Goal: Check status

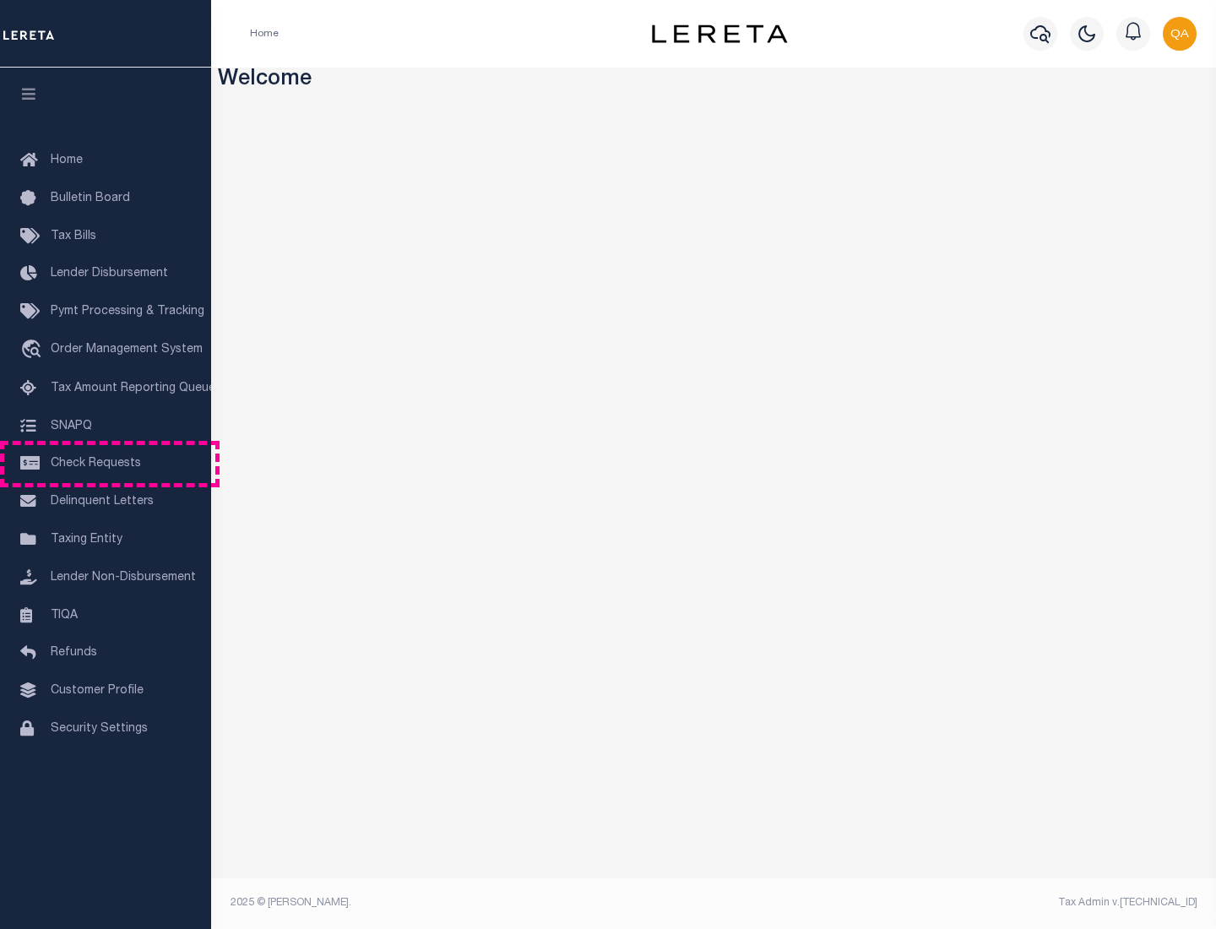
click at [106, 464] on span "Check Requests" at bounding box center [96, 464] width 90 height 12
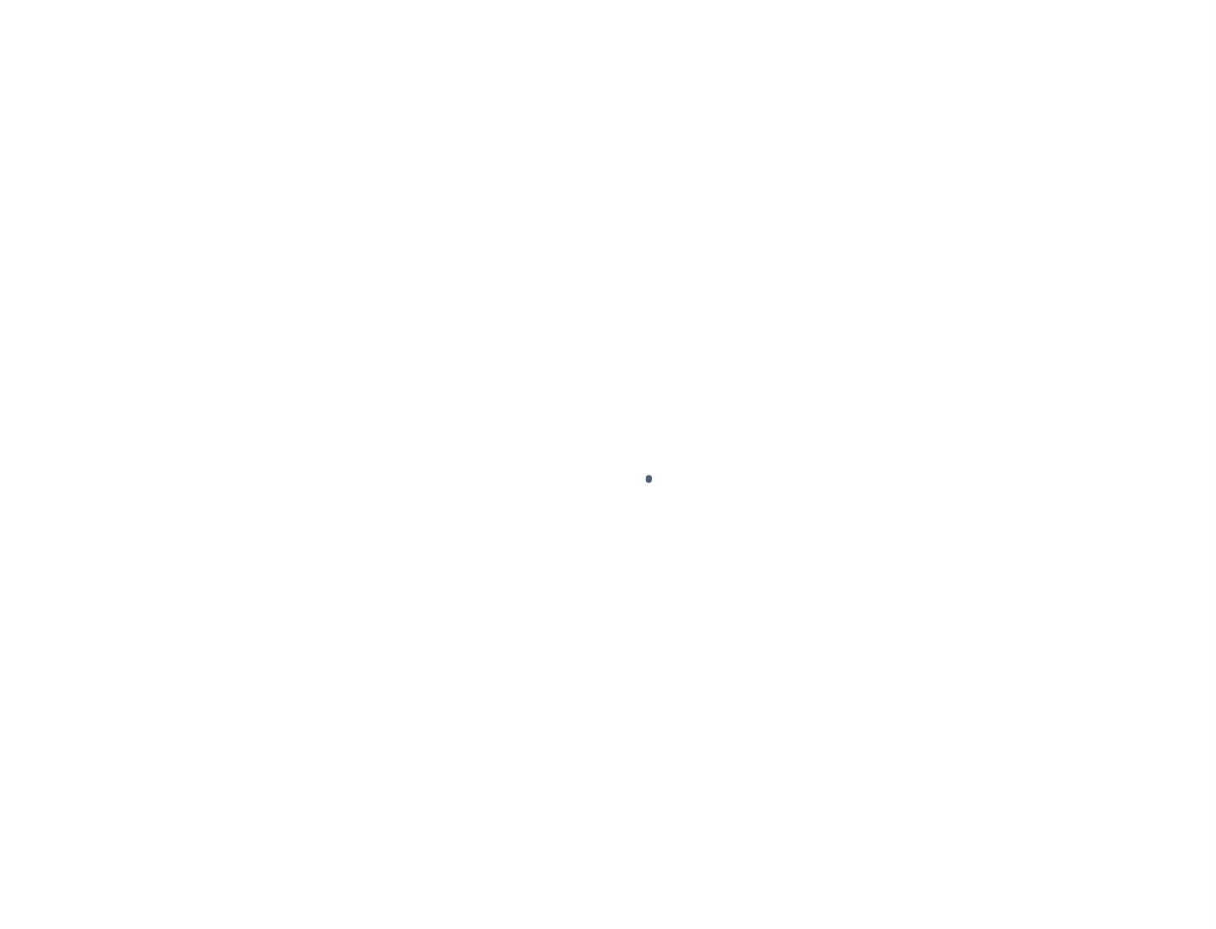
select select "50"
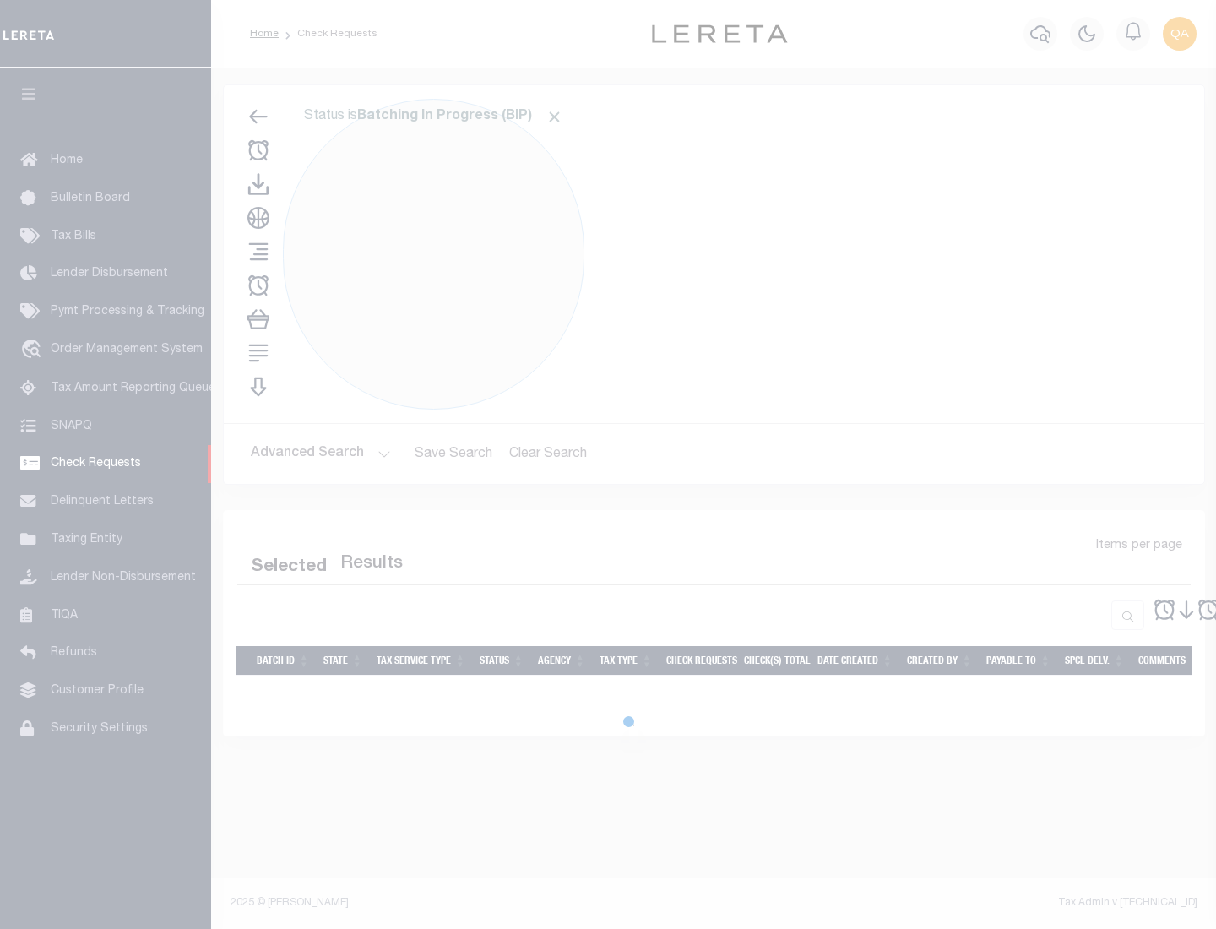
select select "50"
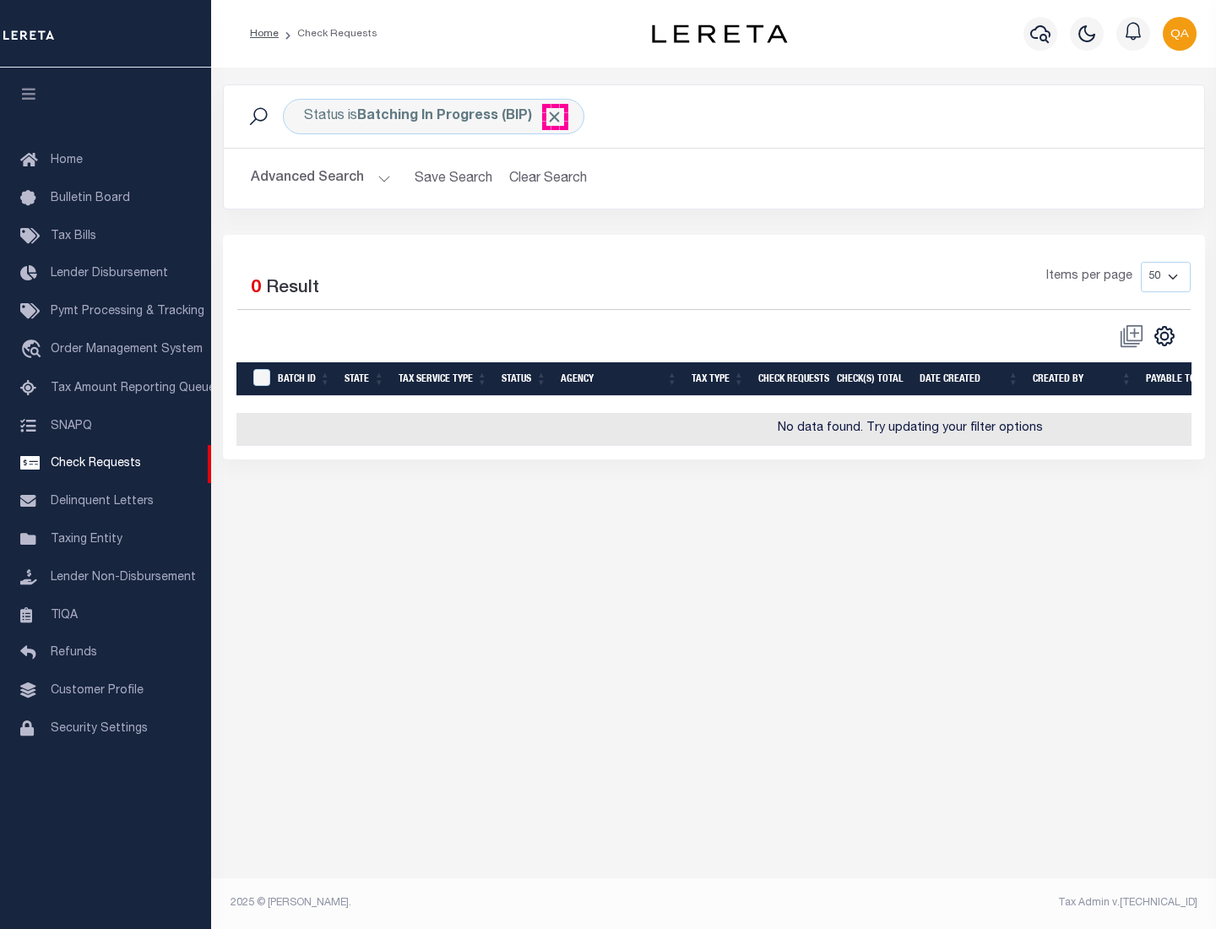
click at [555, 117] on span "Click to Remove" at bounding box center [555, 117] width 18 height 18
